Goal: Information Seeking & Learning: Learn about a topic

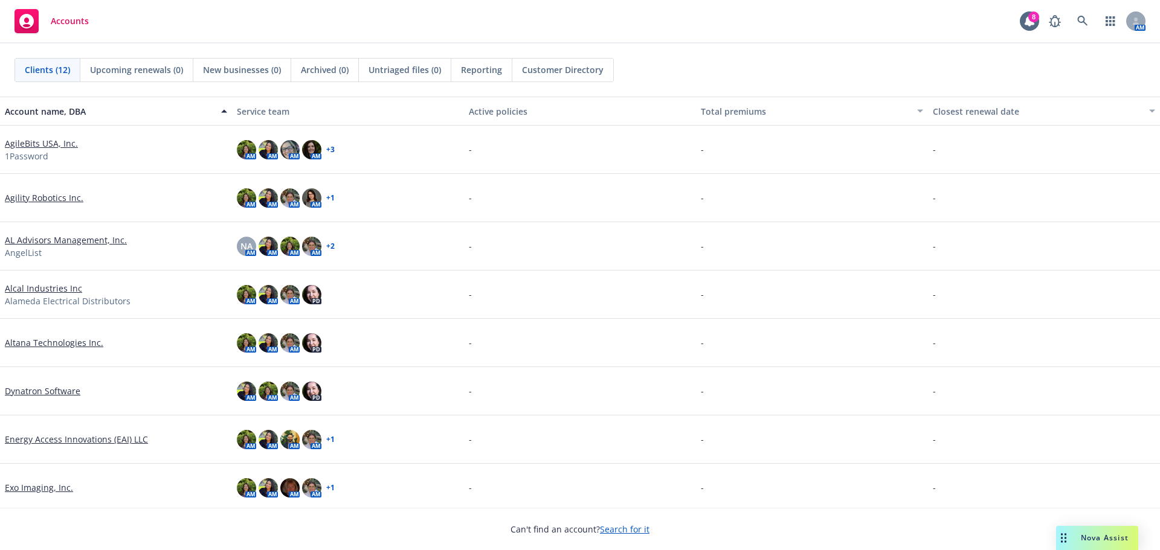
scroll to position [181, 0]
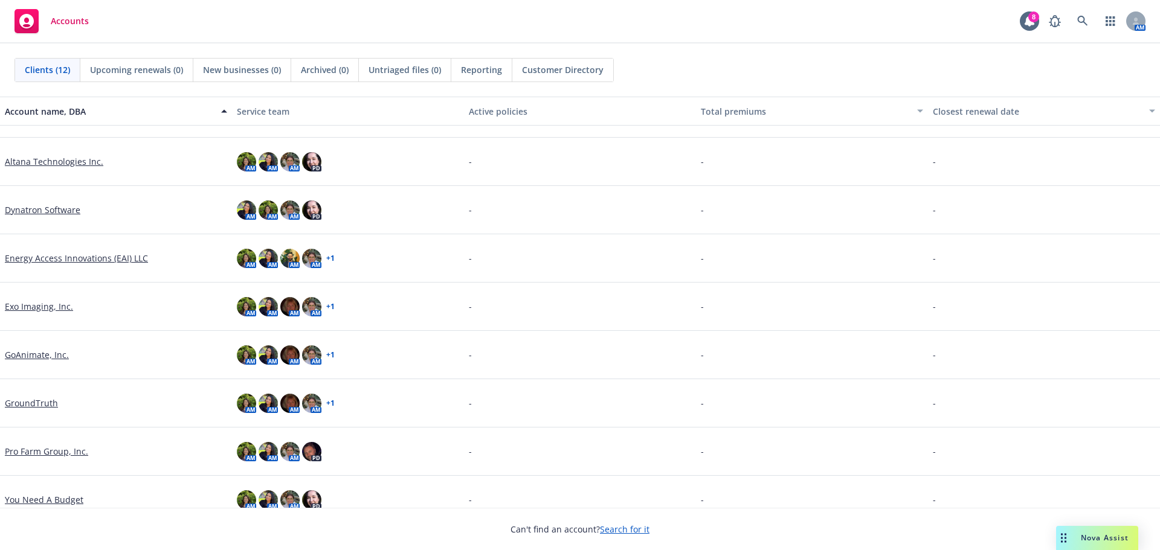
click at [50, 408] on link "GroundTruth" at bounding box center [31, 403] width 53 height 13
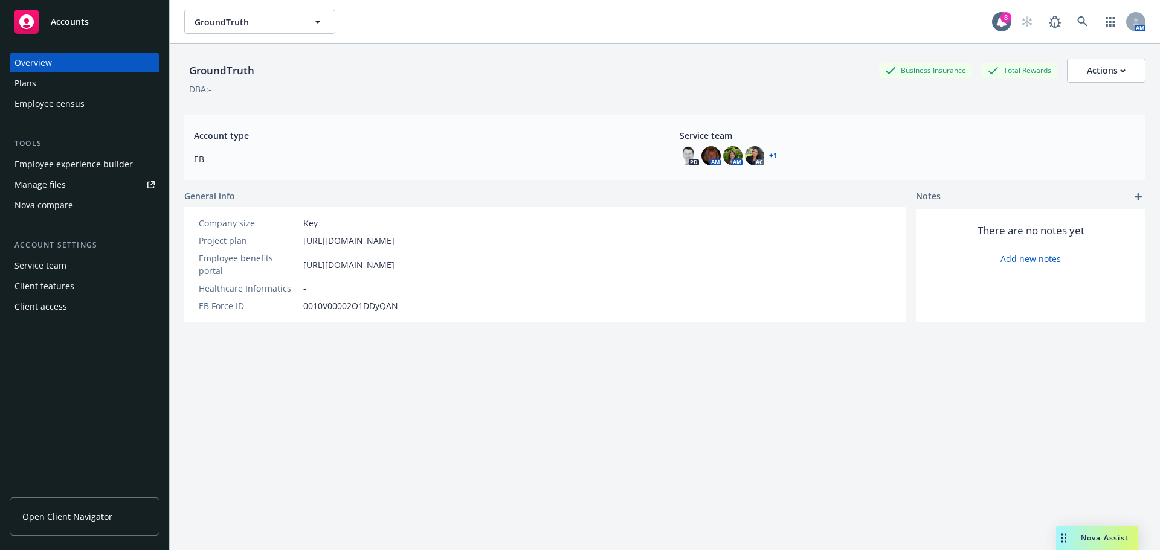
click at [68, 160] on div "Employee experience builder" at bounding box center [73, 164] width 118 height 19
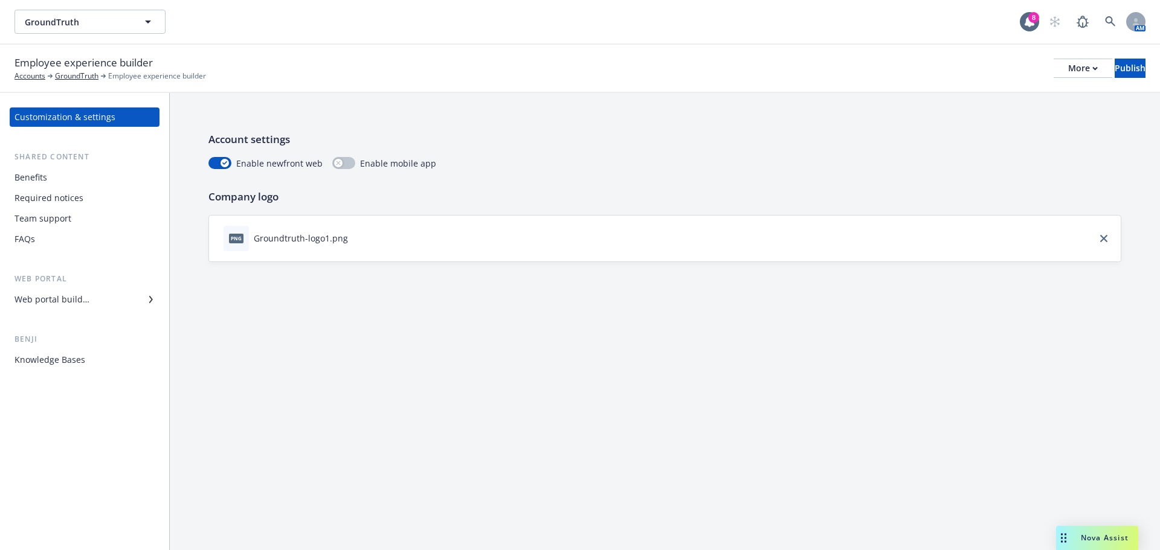
click at [75, 217] on div "Team support" at bounding box center [84, 218] width 140 height 19
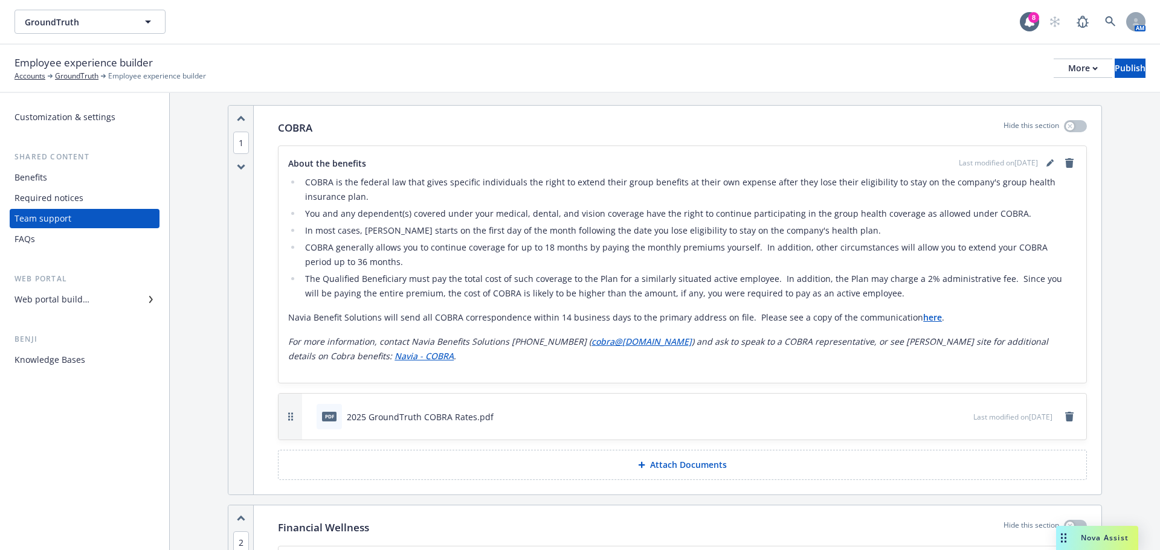
scroll to position [449, 0]
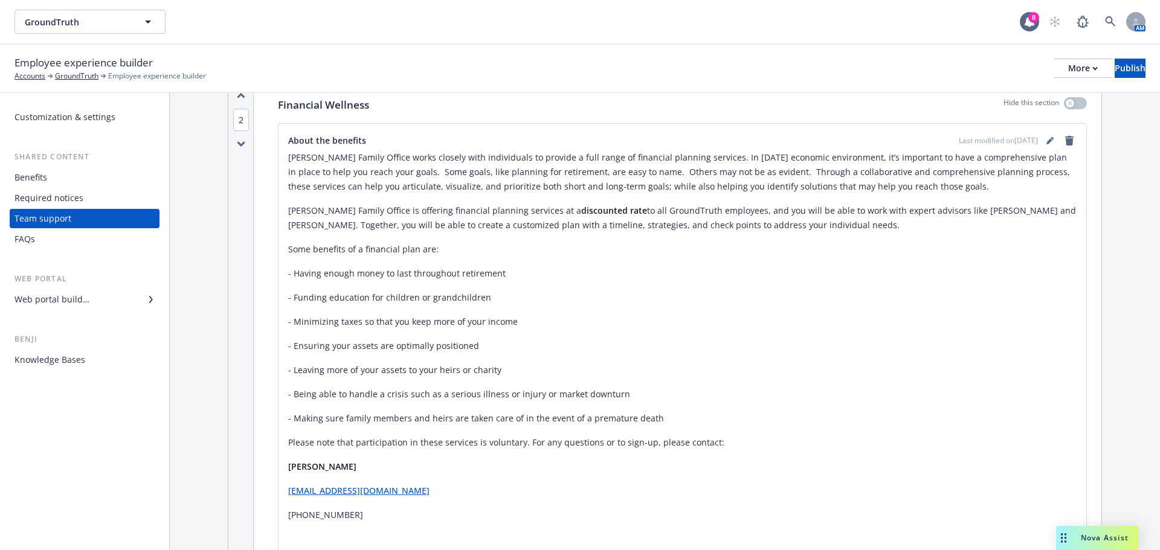
click at [41, 176] on div "Benefits" at bounding box center [30, 177] width 33 height 19
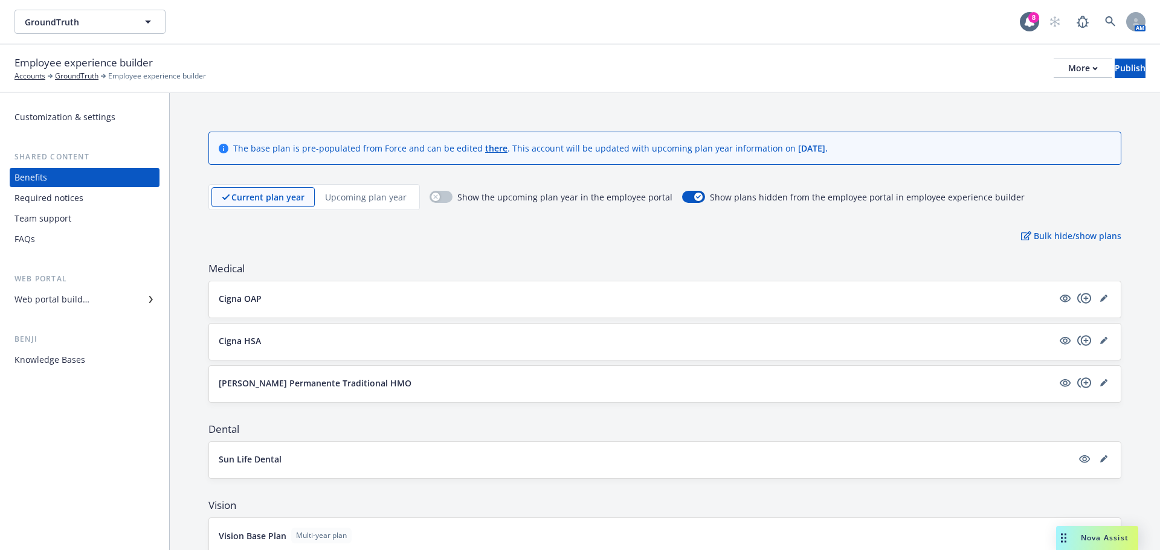
click at [74, 301] on div "Web portal builder" at bounding box center [51, 299] width 75 height 19
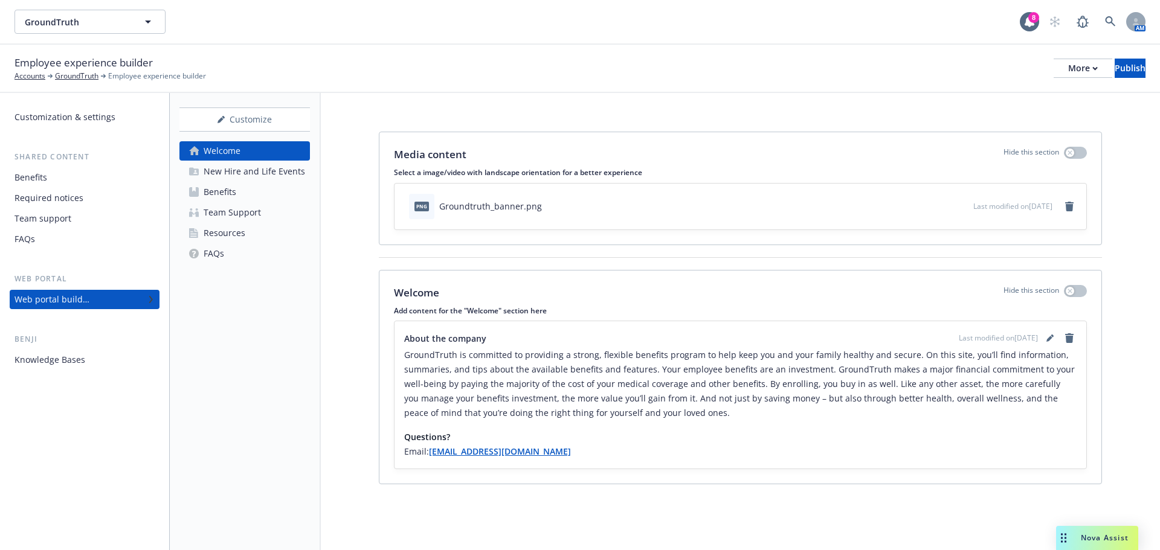
click at [217, 246] on div "FAQs" at bounding box center [214, 253] width 21 height 19
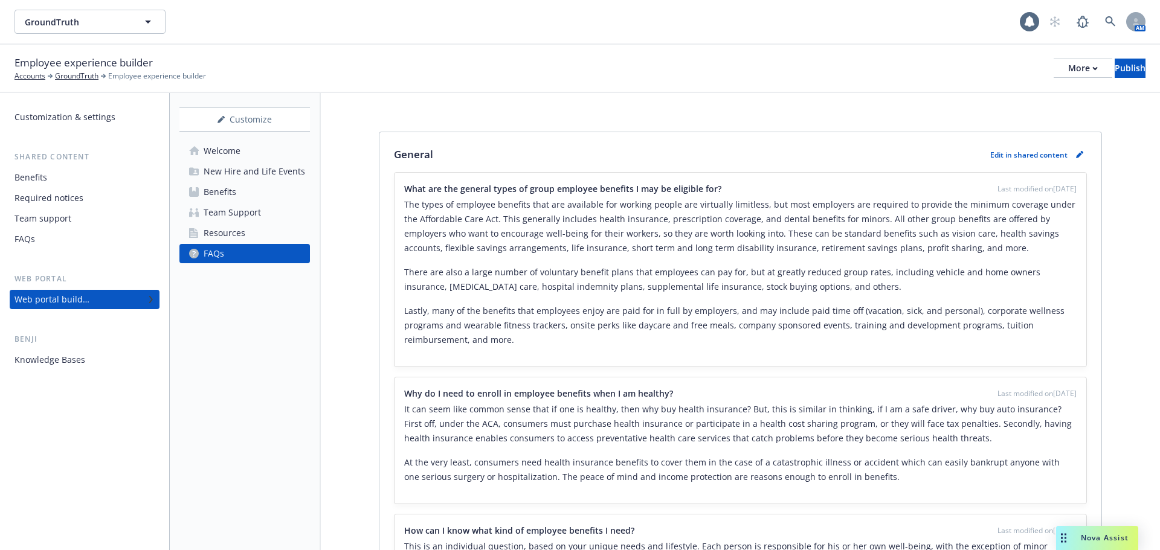
drag, startPoint x: 208, startPoint y: 244, endPoint x: 222, endPoint y: 242, distance: 13.4
click at [210, 244] on div "FAQs" at bounding box center [214, 253] width 21 height 19
click at [222, 240] on div "Resources" at bounding box center [225, 232] width 42 height 19
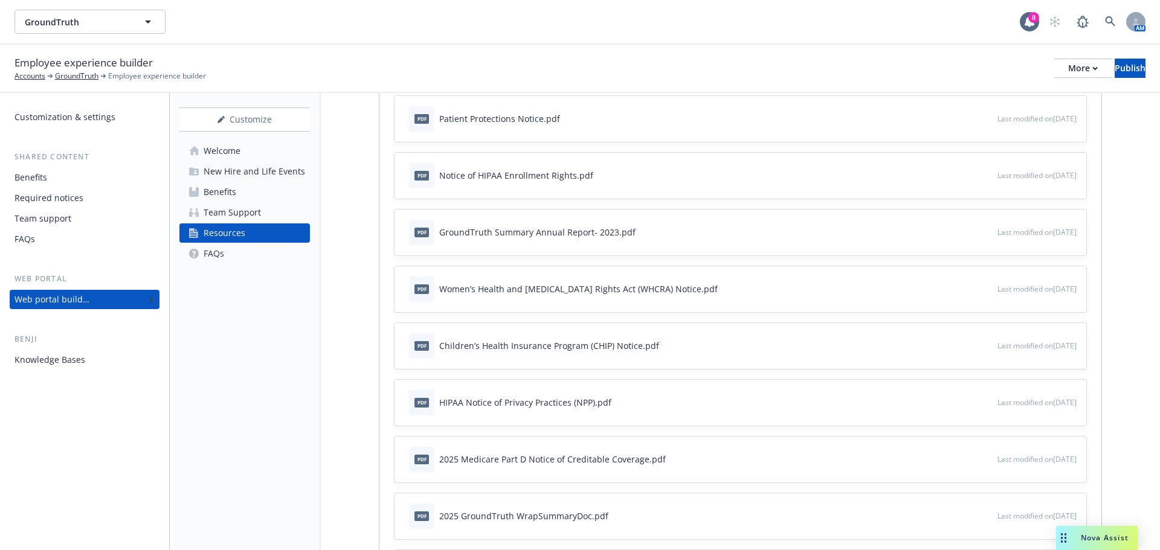
scroll to position [664, 0]
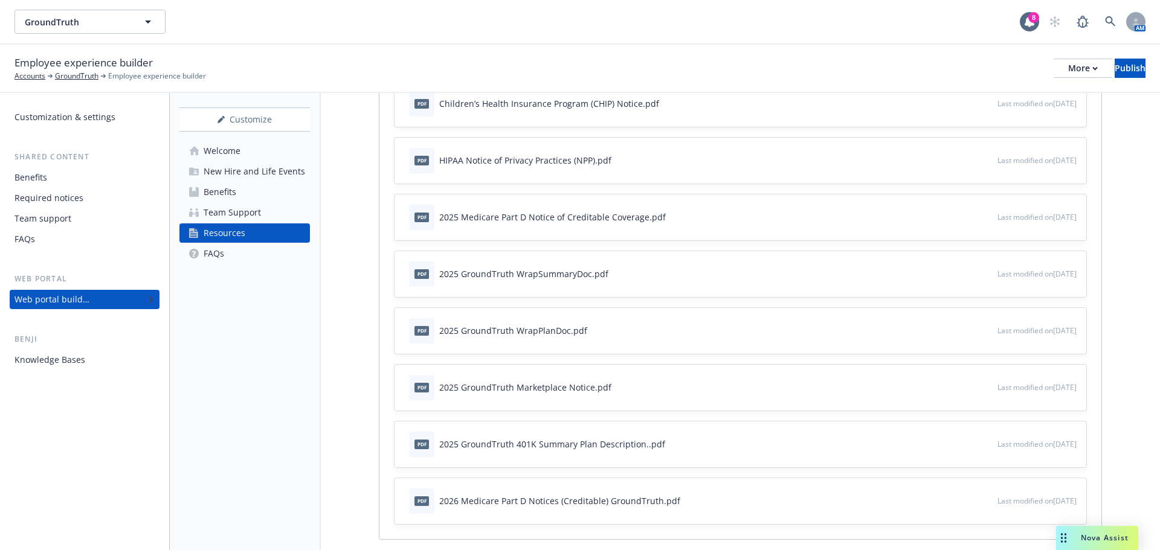
click at [249, 160] on link "Welcome" at bounding box center [244, 150] width 130 height 19
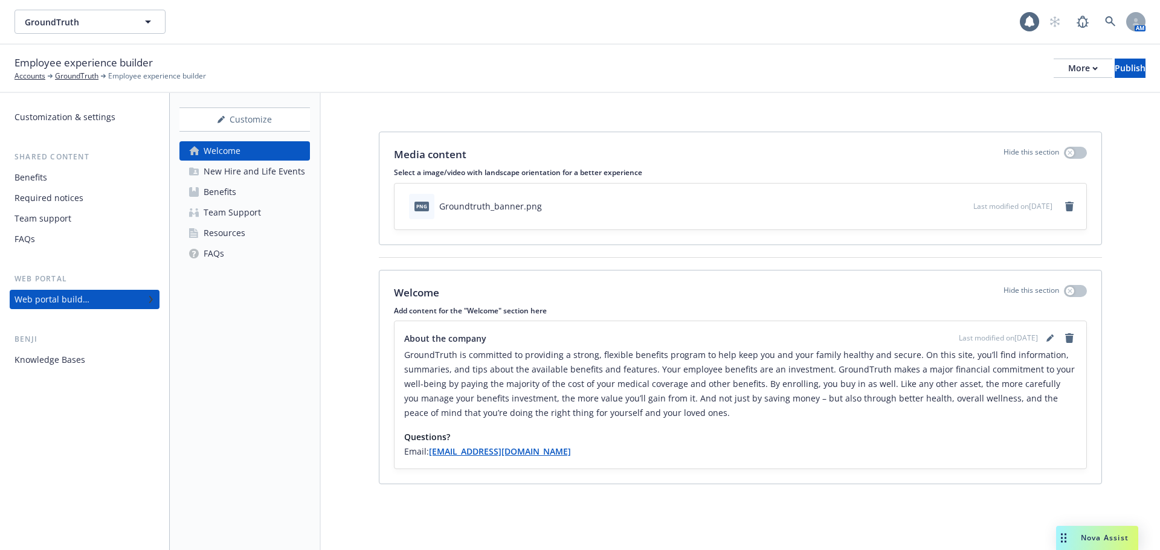
click at [245, 163] on div "New Hire and Life Events" at bounding box center [254, 171] width 101 height 19
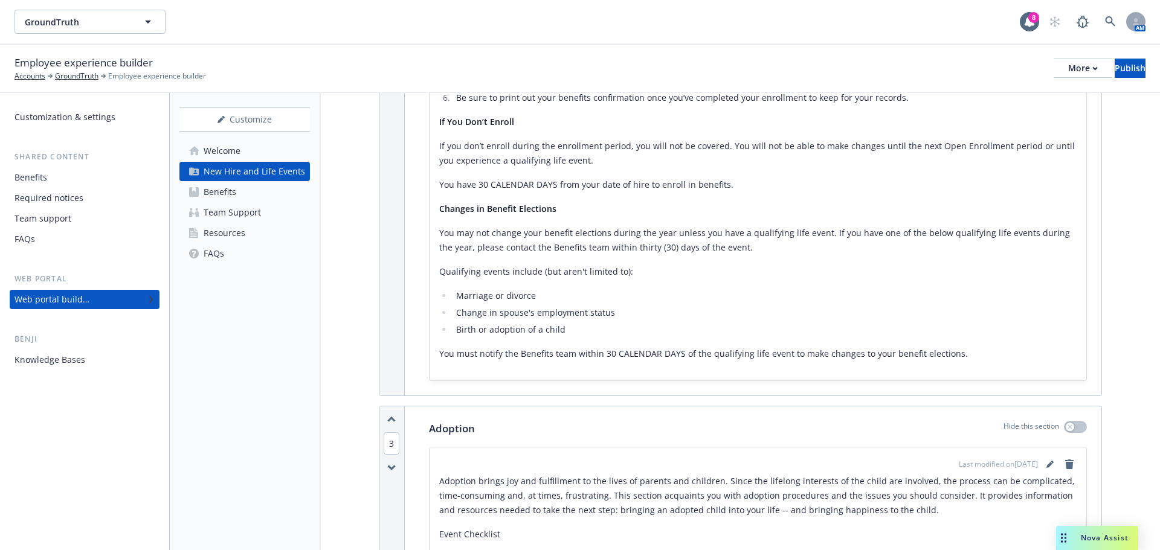
scroll to position [1087, 0]
